Goal: Task Accomplishment & Management: Use online tool/utility

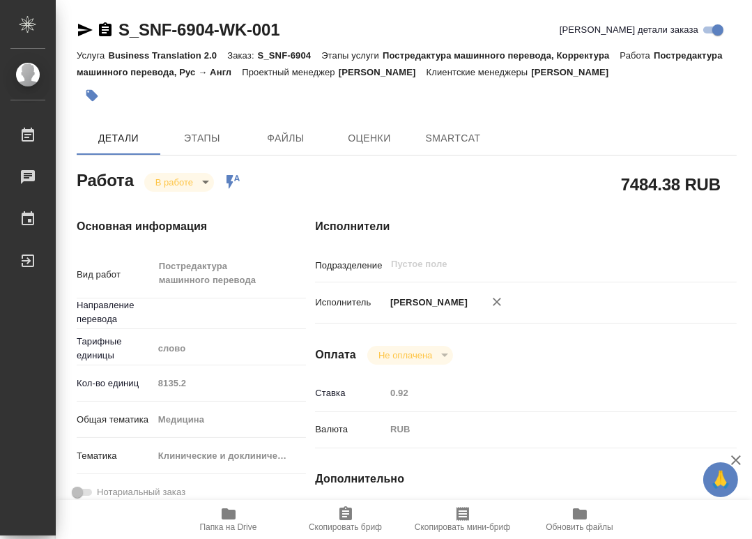
type textarea "x"
type input "рус-англ"
type textarea "x"
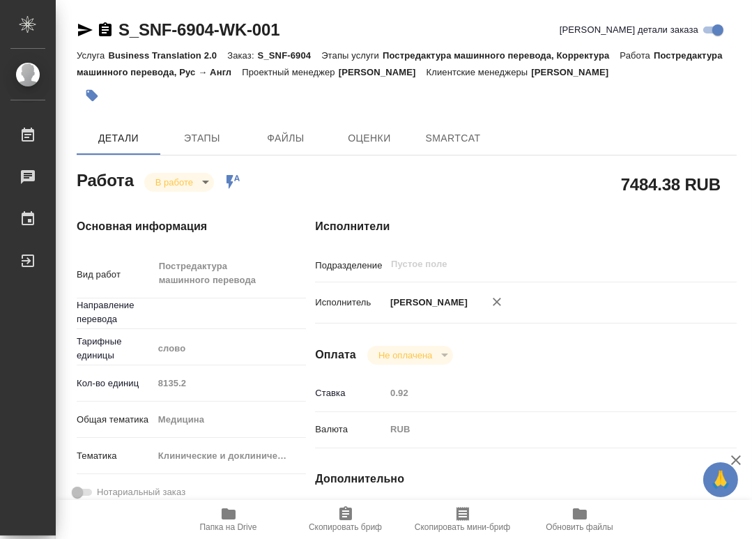
type textarea "x"
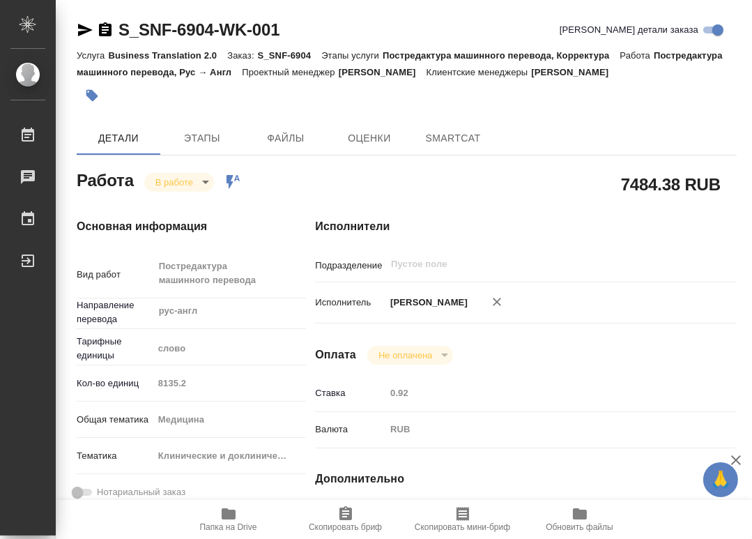
type textarea "x"
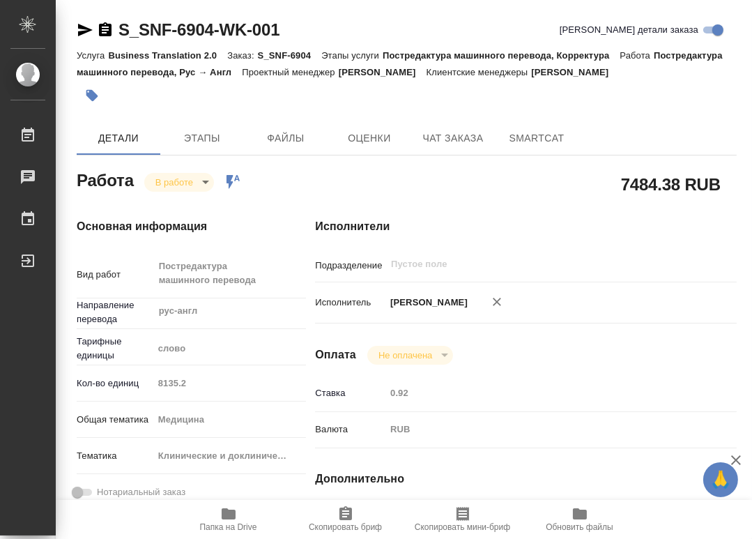
type textarea "x"
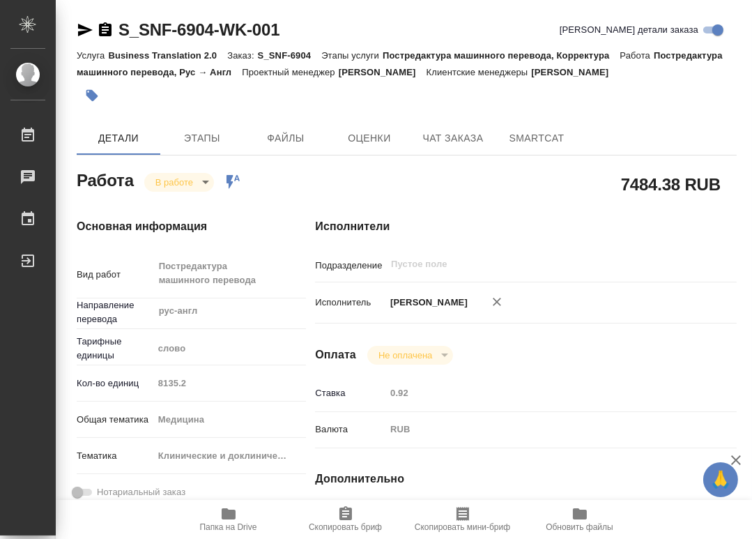
type textarea "x"
click at [240, 522] on span "Папка на Drive" at bounding box center [229, 519] width 100 height 26
type textarea "x"
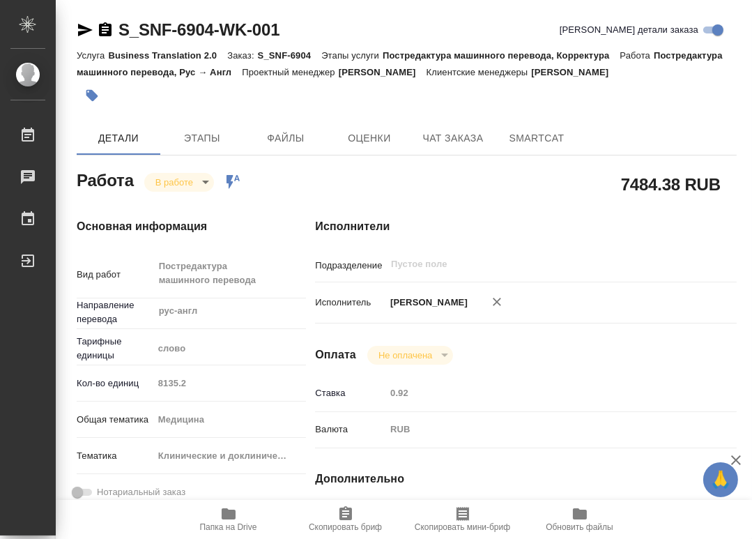
type textarea "x"
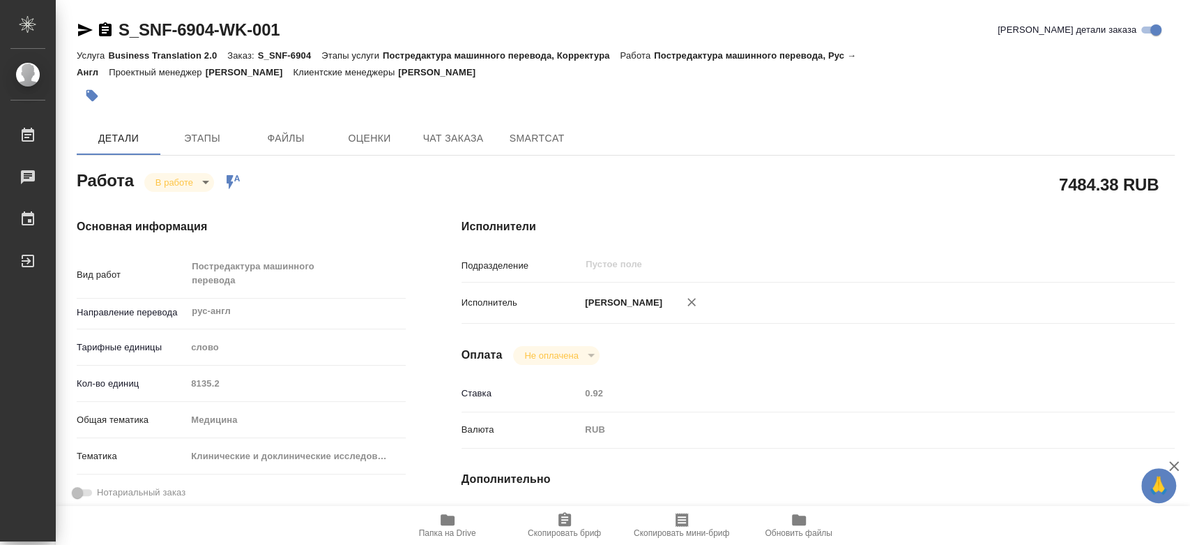
type textarea "x"
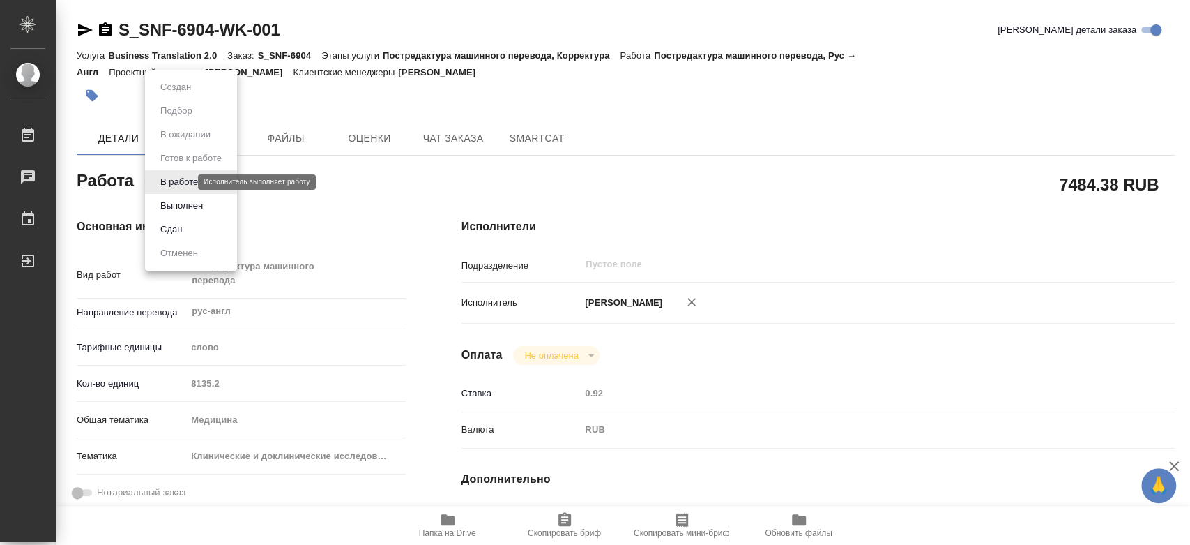
click at [176, 183] on body "🙏 .cls-1 fill:#fff; [PERSON_NAME] [PERSON_NAME] 0 Чаты График Выйти S_SNF-6904-…" at bounding box center [595, 272] width 1190 height 545
click at [170, 199] on button "Выполнен" at bounding box center [181, 205] width 51 height 15
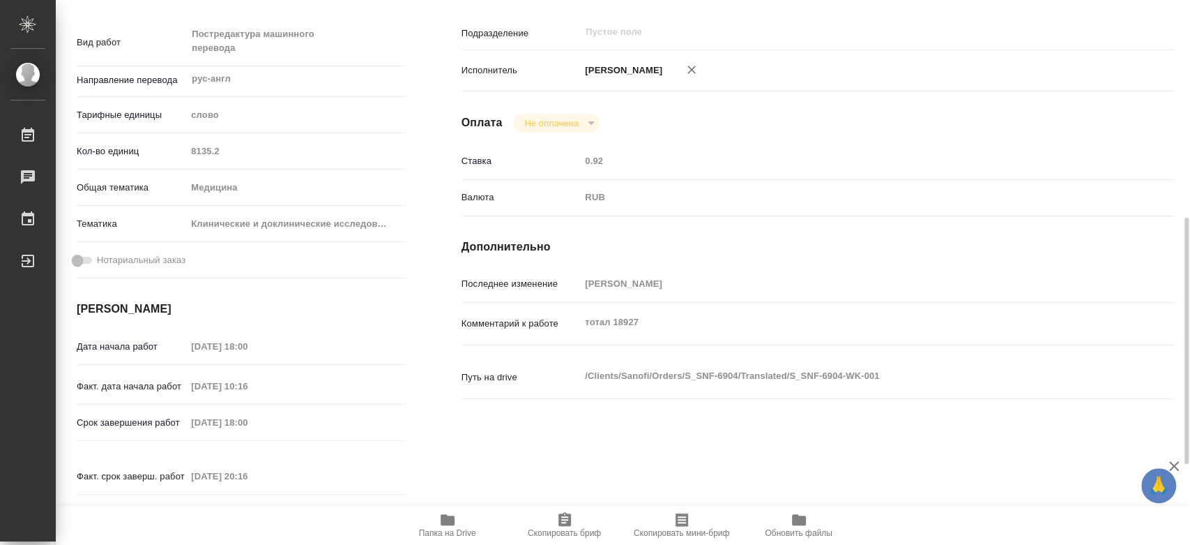
scroll to position [310, 0]
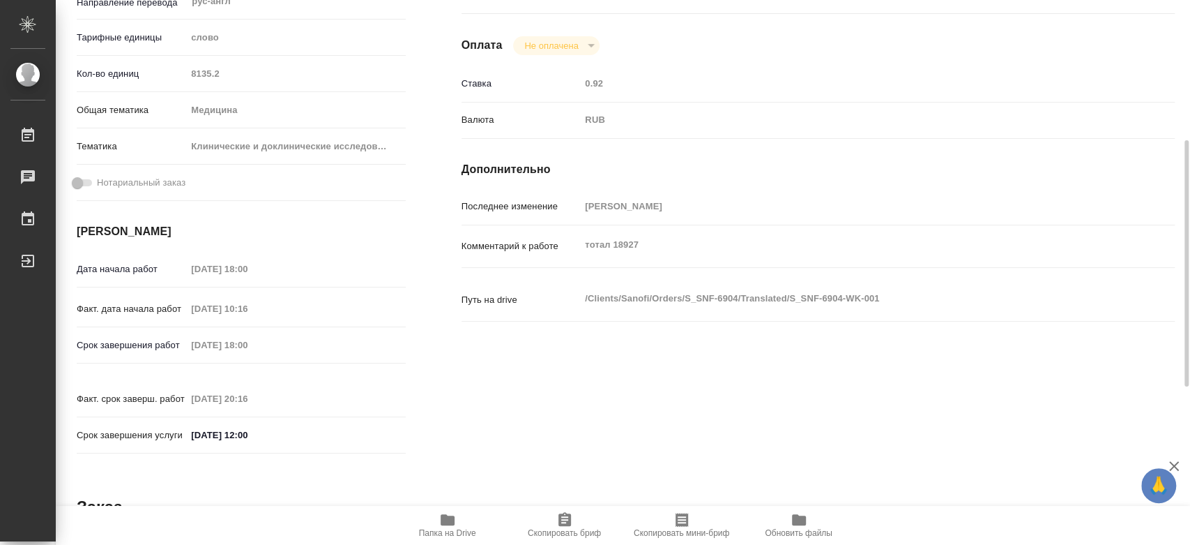
type textarea "x"
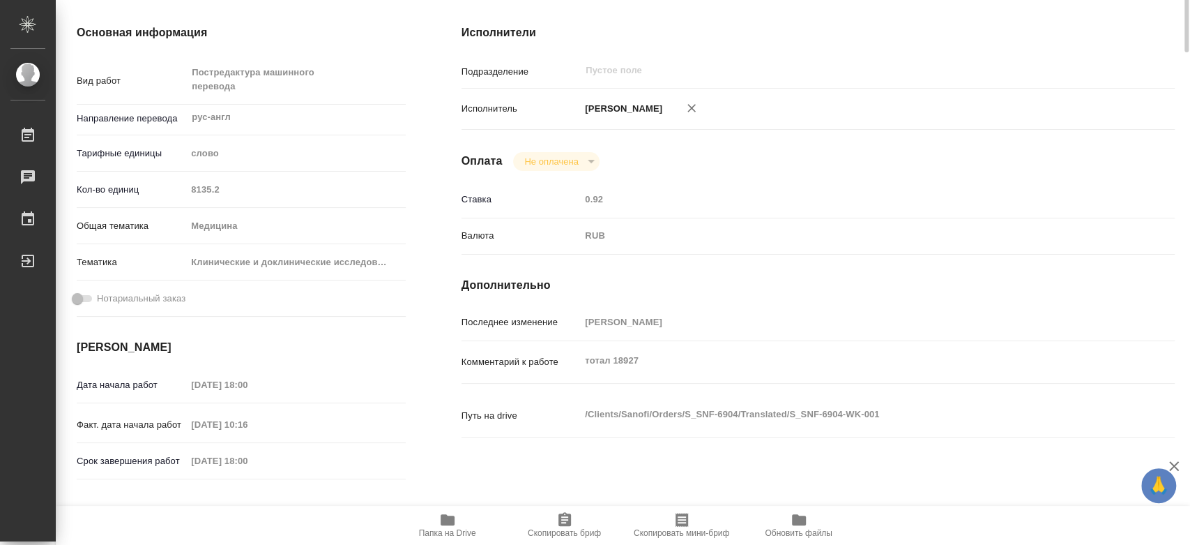
scroll to position [0, 0]
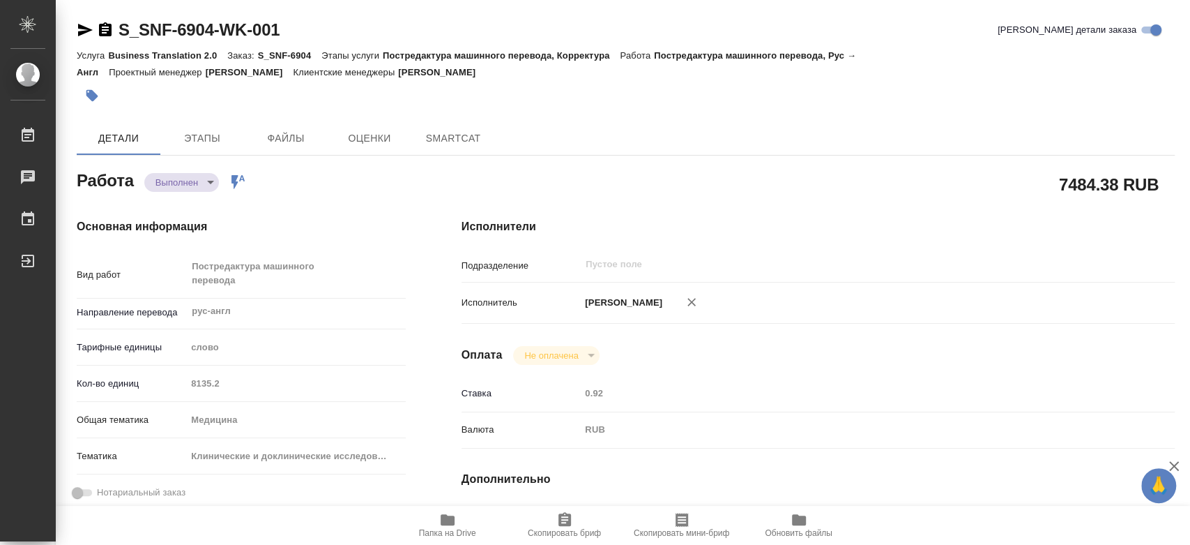
type textarea "x"
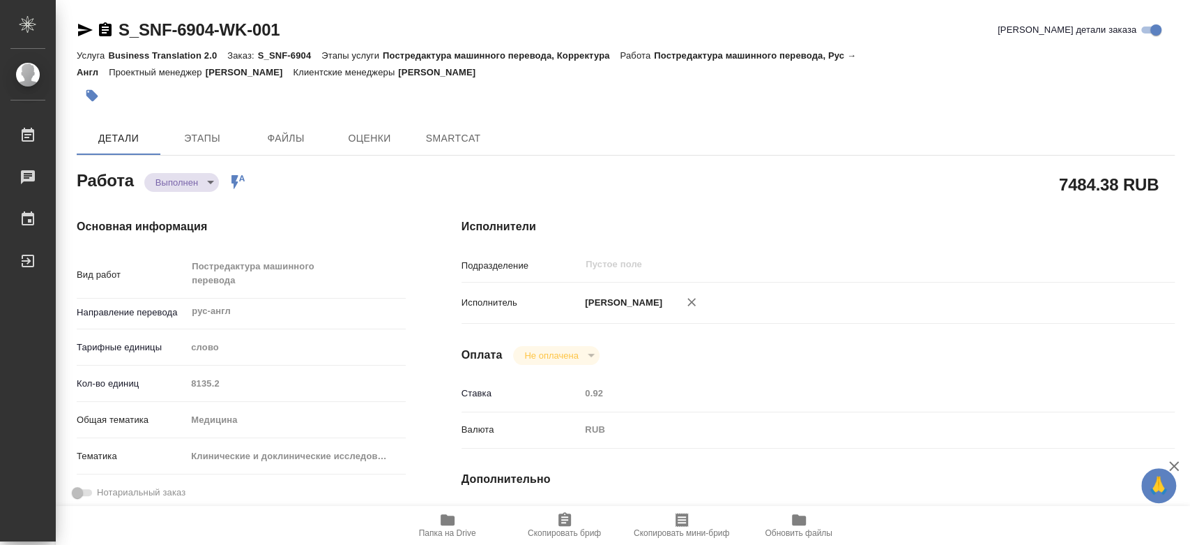
type textarea "x"
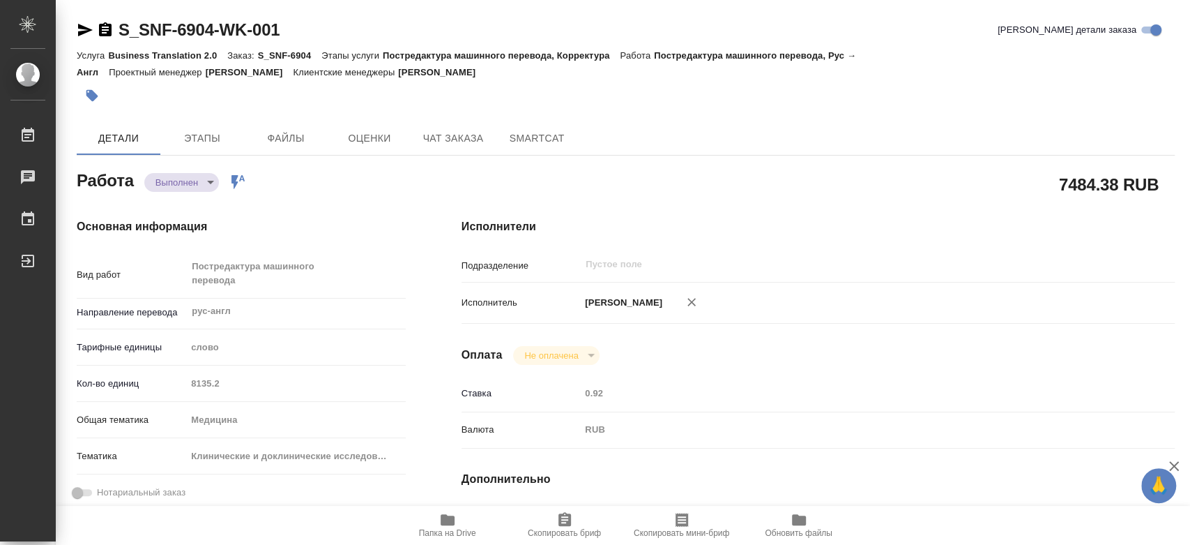
type textarea "x"
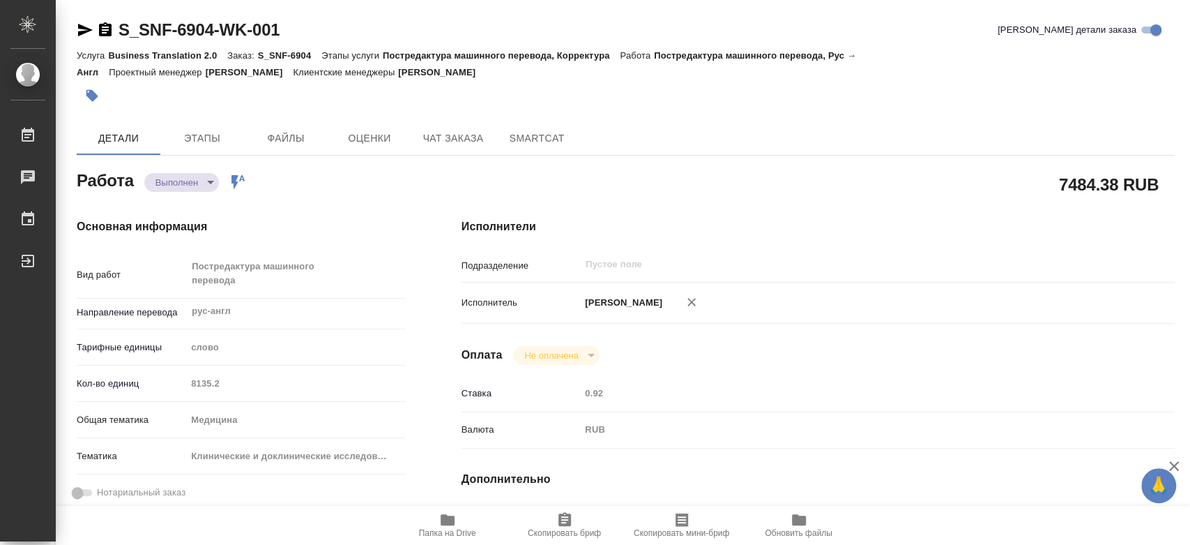
type textarea "x"
